Goal: Task Accomplishment & Management: Manage account settings

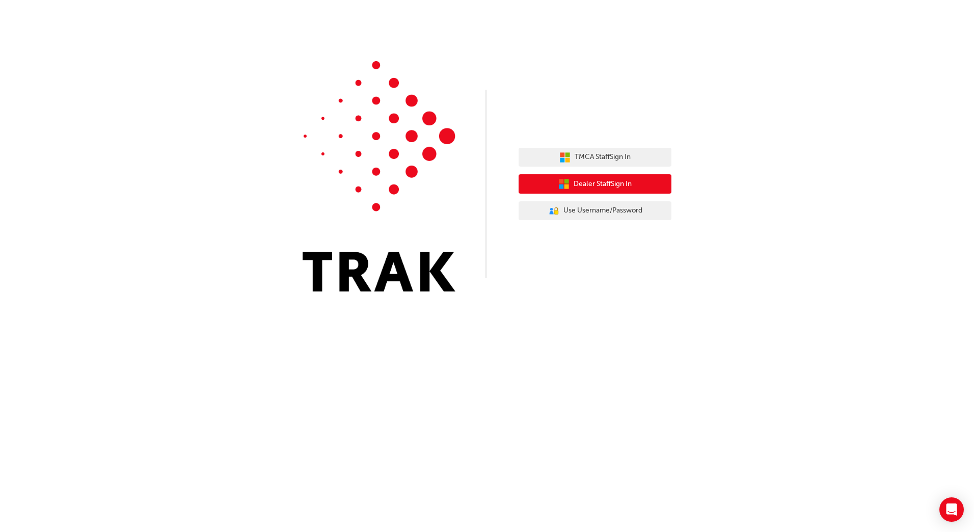
click at [584, 186] on span "Dealer Staff Sign In" at bounding box center [602, 184] width 58 height 12
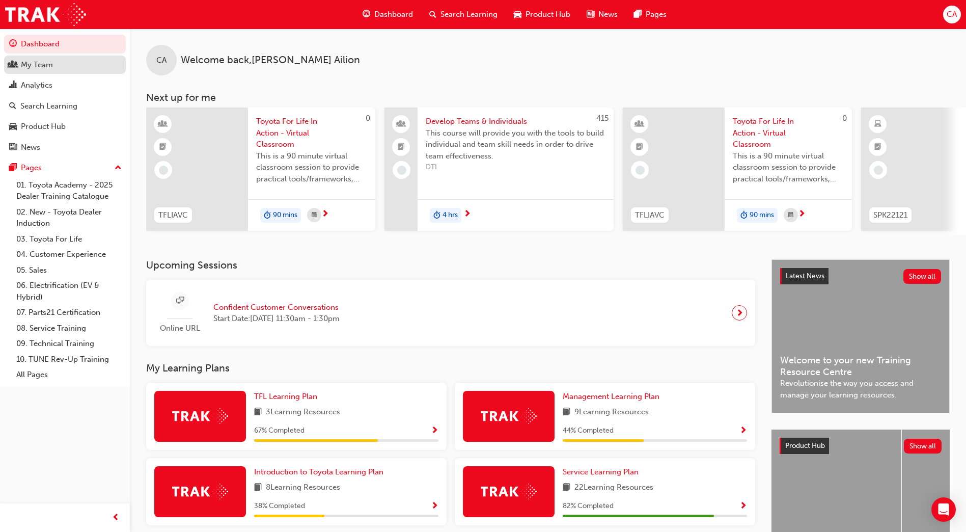
click at [47, 64] on div "My Team" at bounding box center [37, 65] width 32 height 12
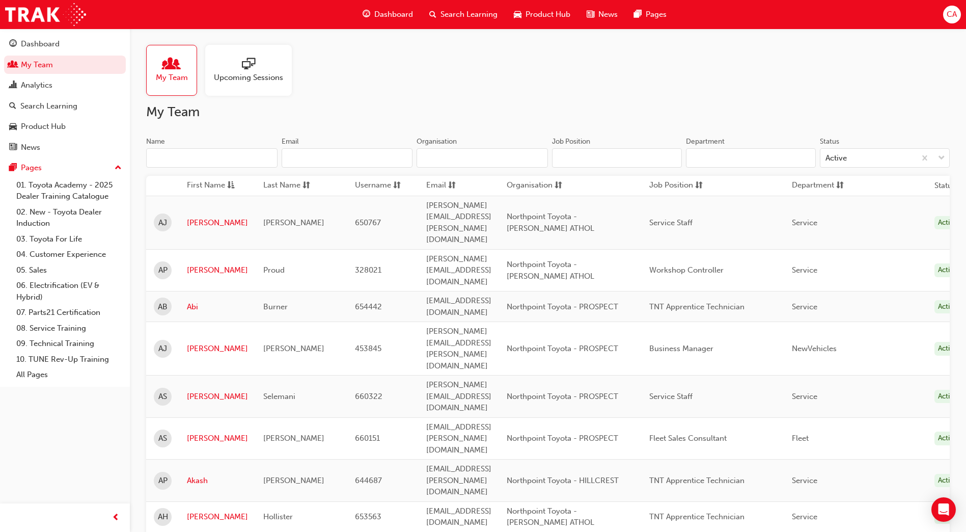
click at [230, 156] on input "Name" at bounding box center [211, 157] width 131 height 19
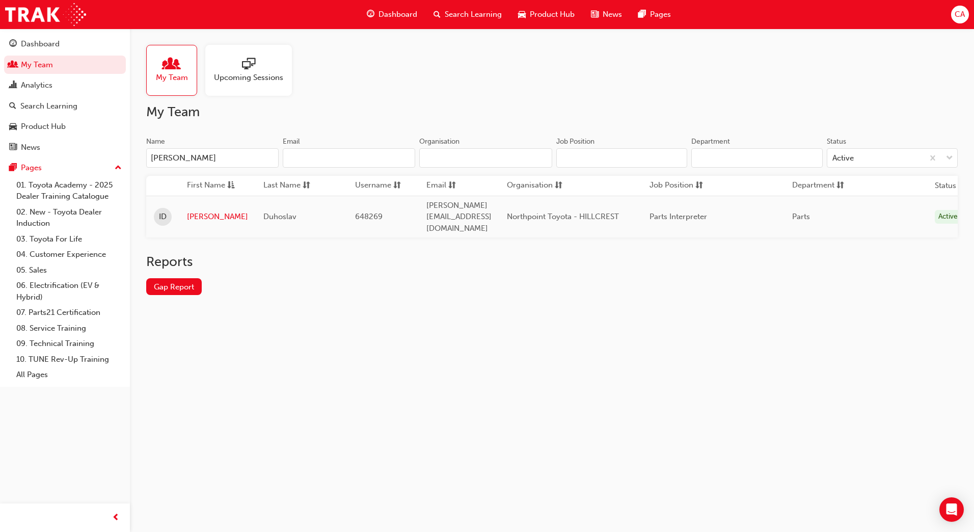
type input "[PERSON_NAME]"
click at [478, 14] on span "Search Learning" at bounding box center [473, 15] width 57 height 12
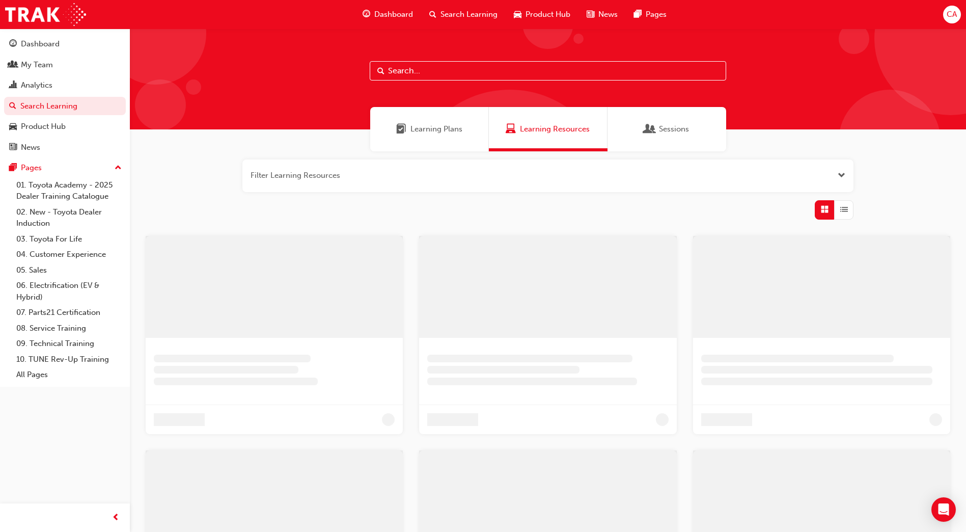
click at [452, 70] on input "text" at bounding box center [548, 70] width 356 height 19
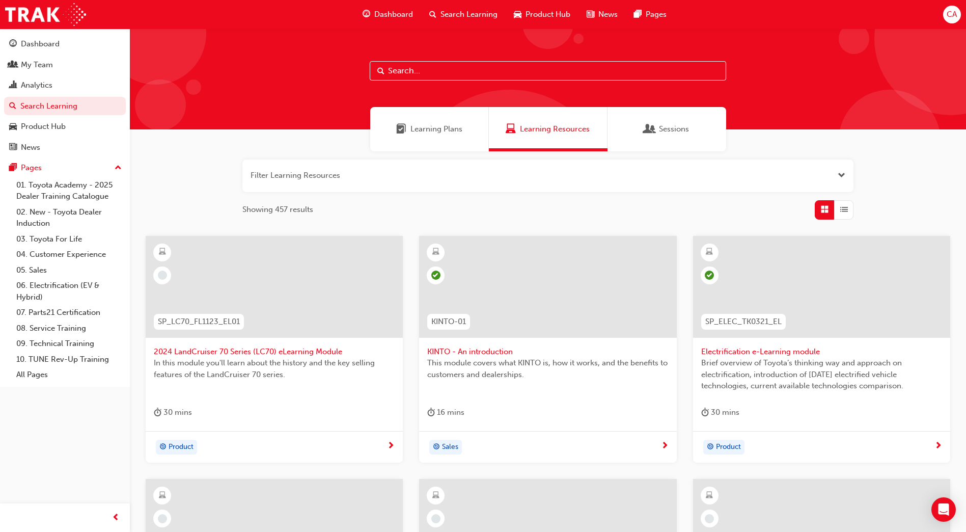
type input "f"
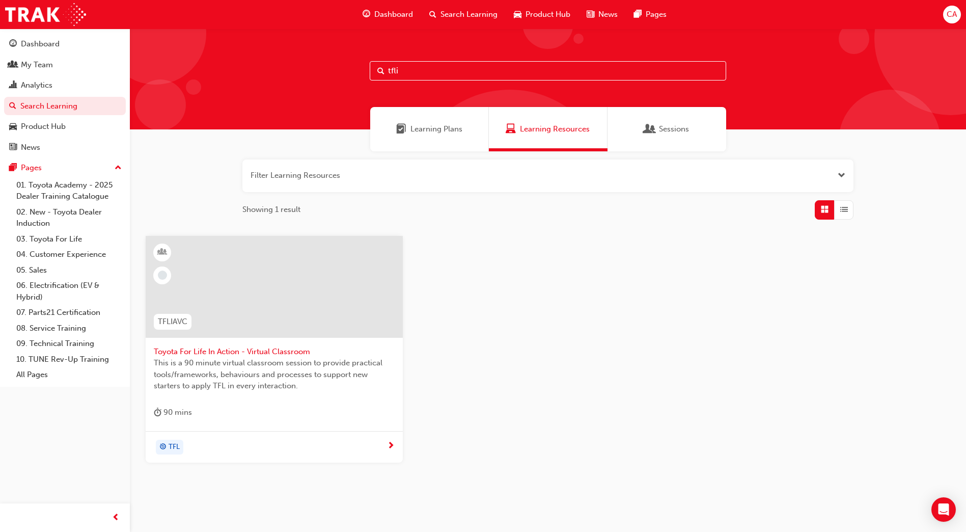
type input "tfli"
click at [268, 267] on div at bounding box center [274, 287] width 257 height 102
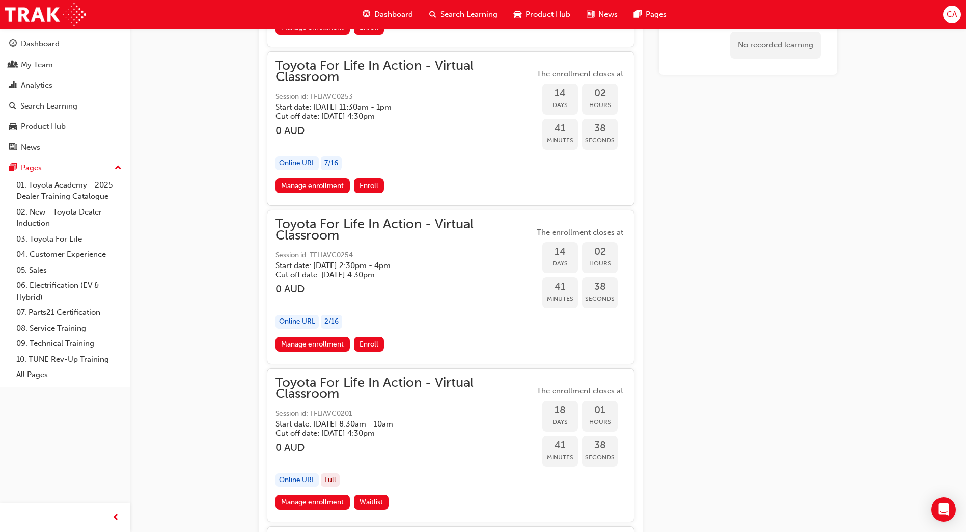
scroll to position [4787, 0]
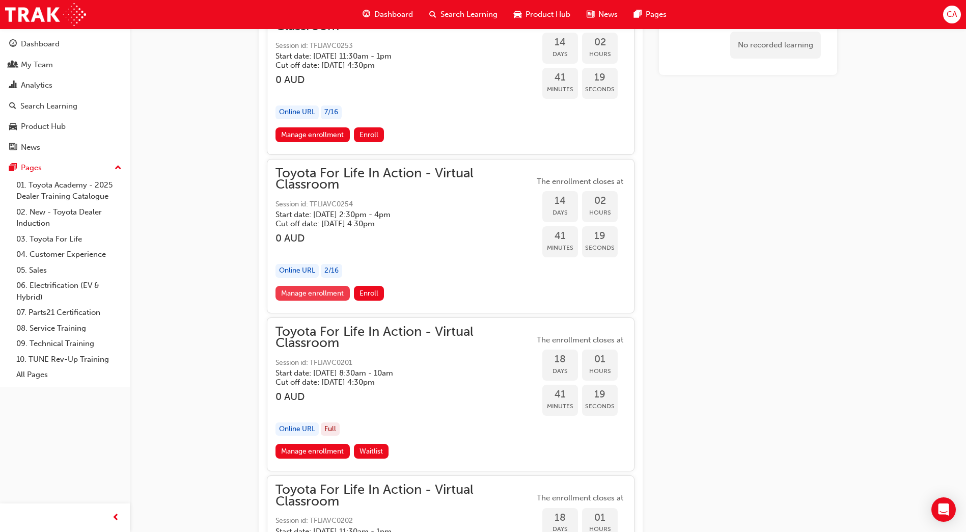
click at [322, 293] on link "Manage enrollment" at bounding box center [312, 293] width 74 height 15
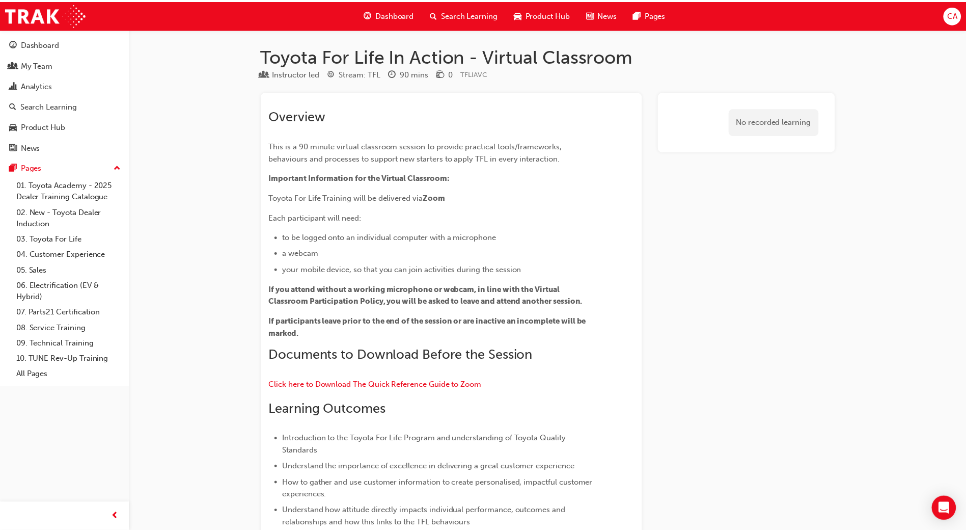
scroll to position [4787, 0]
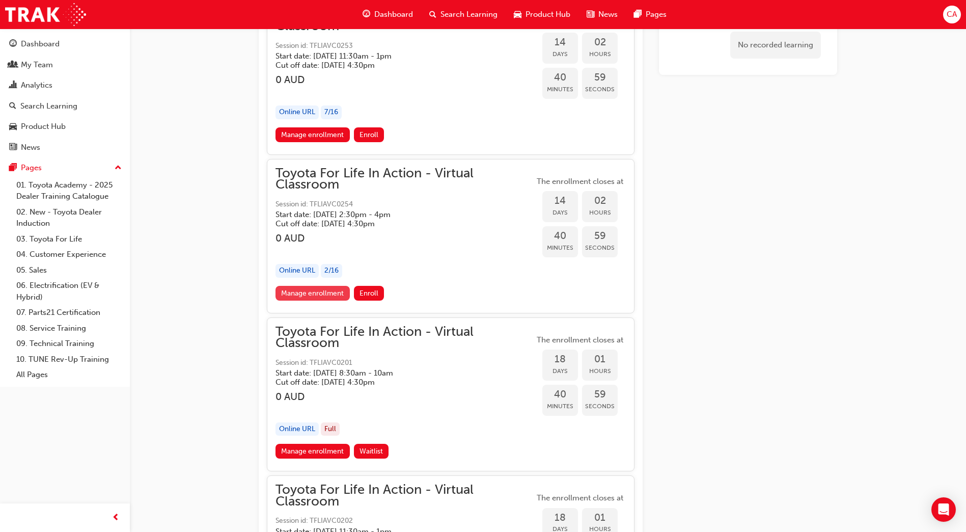
click at [316, 292] on link "Manage enrollment" at bounding box center [312, 293] width 74 height 15
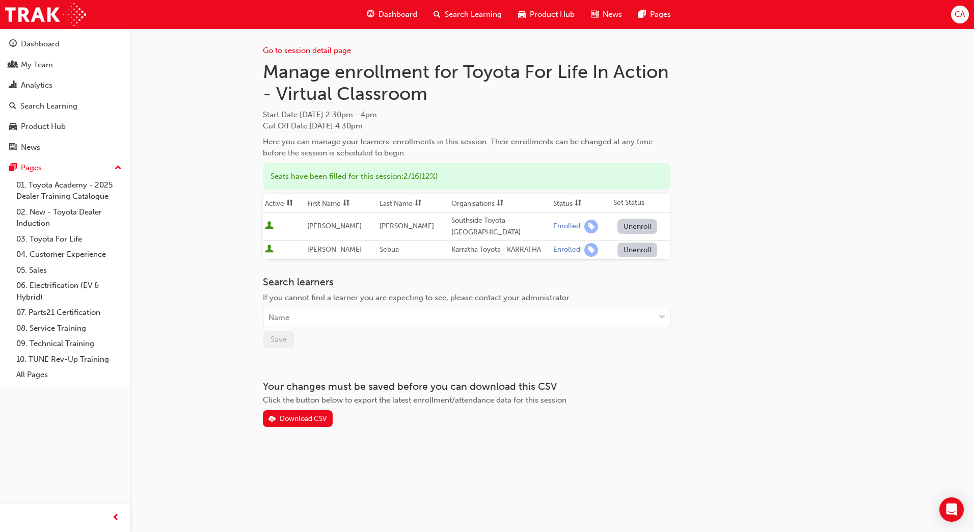
click at [342, 317] on div "Name" at bounding box center [458, 318] width 391 height 18
type input "i"
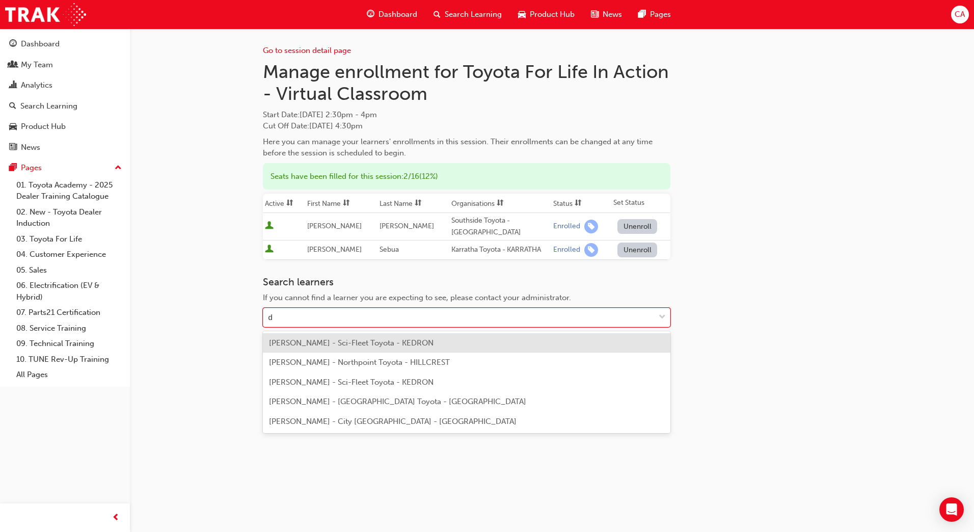
type input "du"
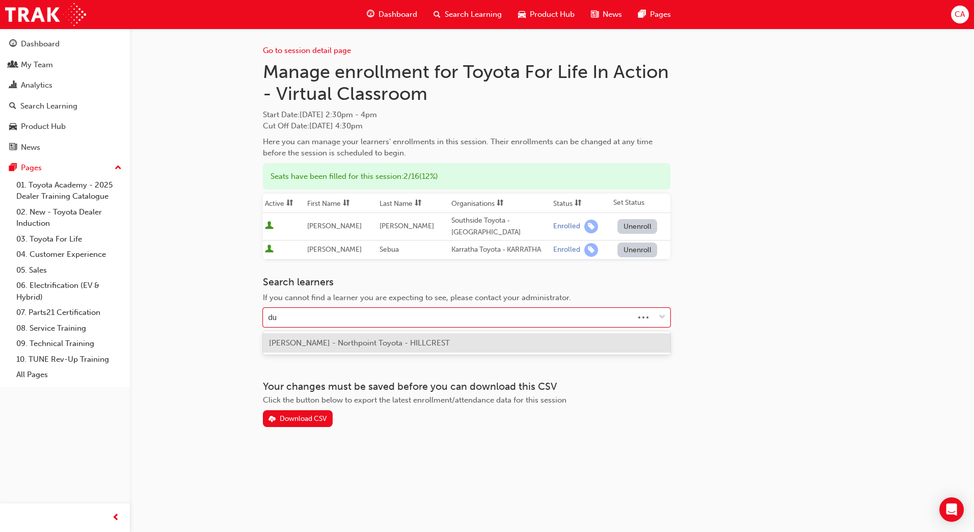
click at [359, 345] on span "[PERSON_NAME] - Northpoint Toyota - HILLCREST" at bounding box center [359, 342] width 181 height 9
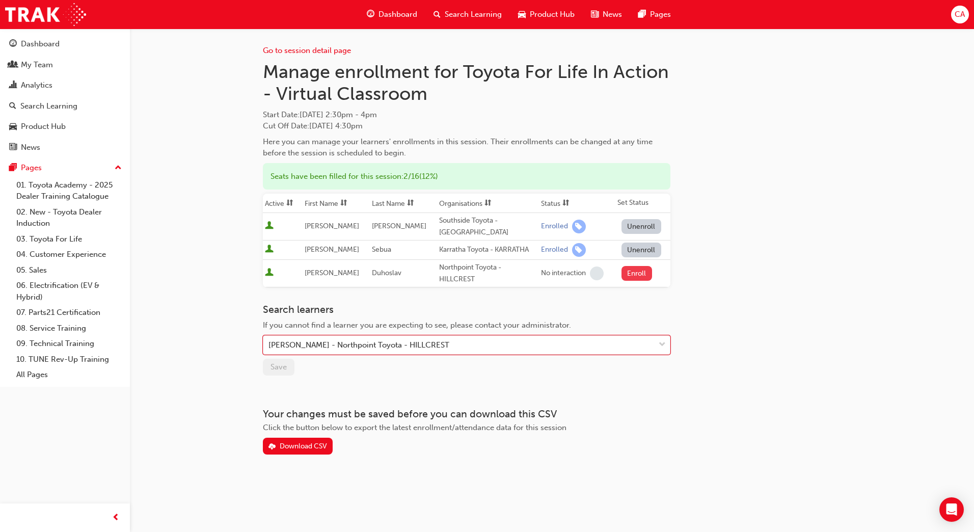
click at [631, 270] on button "Enroll" at bounding box center [636, 273] width 31 height 15
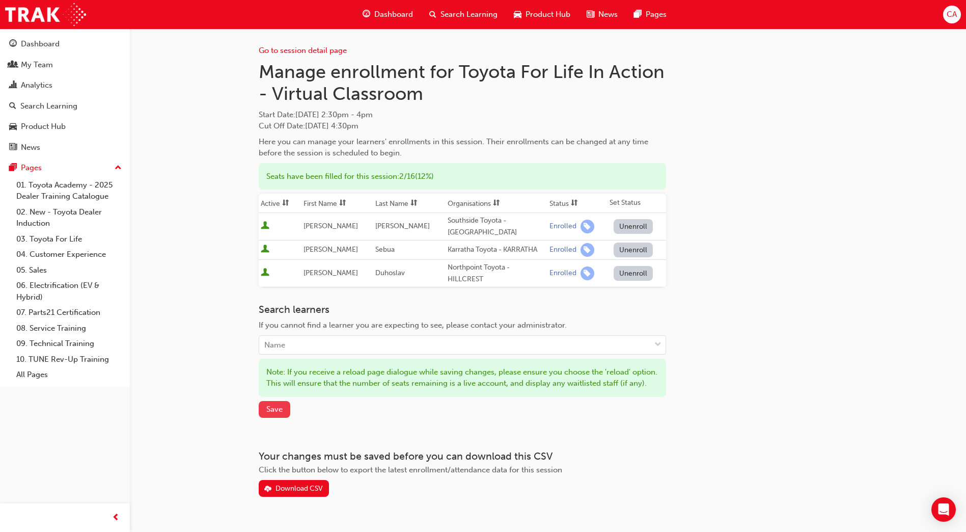
click at [274, 413] on span "Save" at bounding box center [274, 408] width 16 height 9
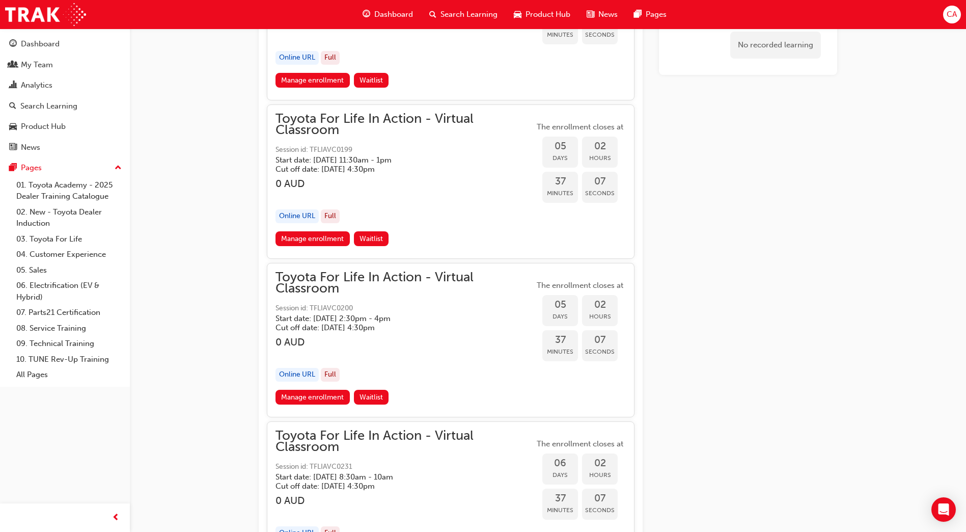
scroll to position [1885, 0]
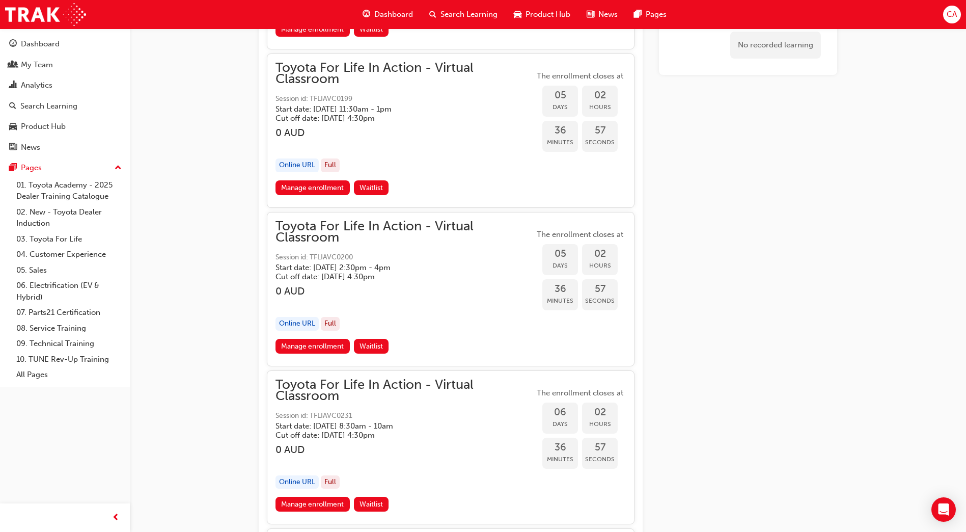
click at [952, 15] on span "CA" at bounding box center [952, 15] width 10 height 12
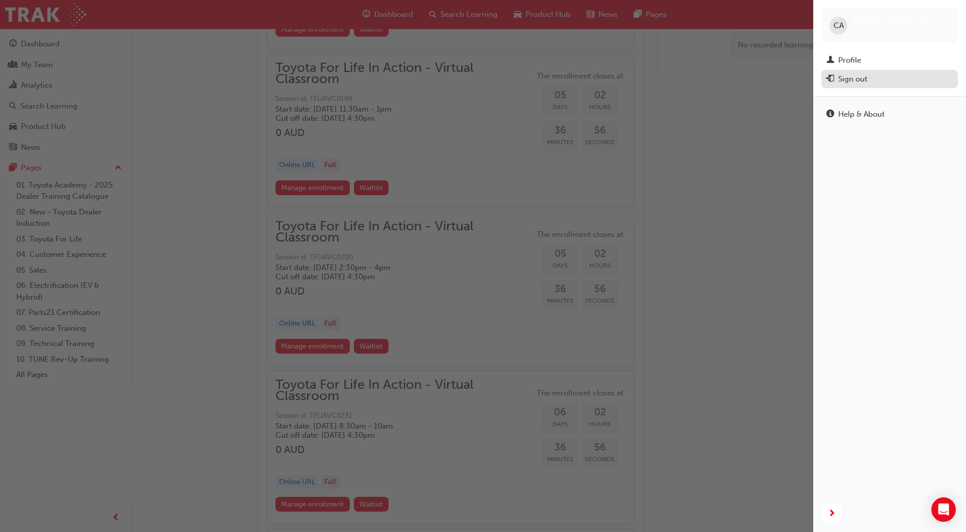
click at [860, 80] on div "Sign out" at bounding box center [852, 79] width 29 height 12
